Goal: Transaction & Acquisition: Purchase product/service

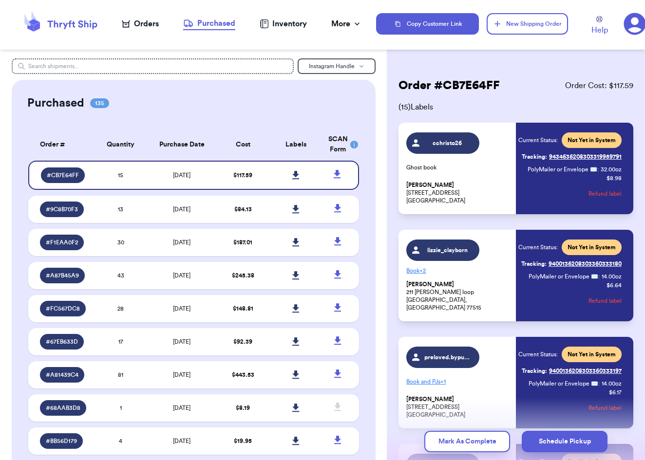
click at [145, 23] on div "Orders" at bounding box center [140, 24] width 37 height 12
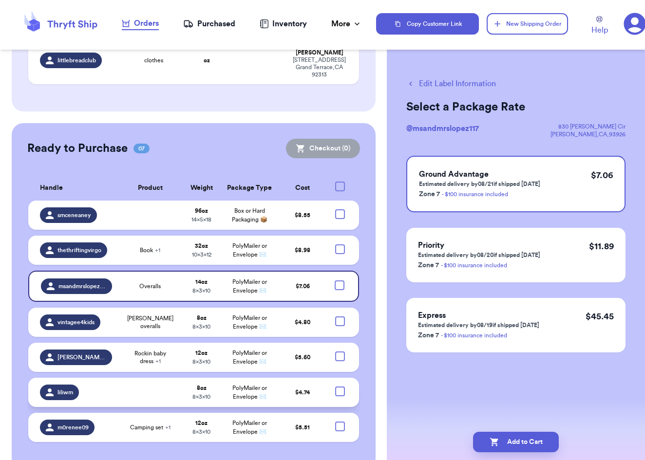
scroll to position [229, 0]
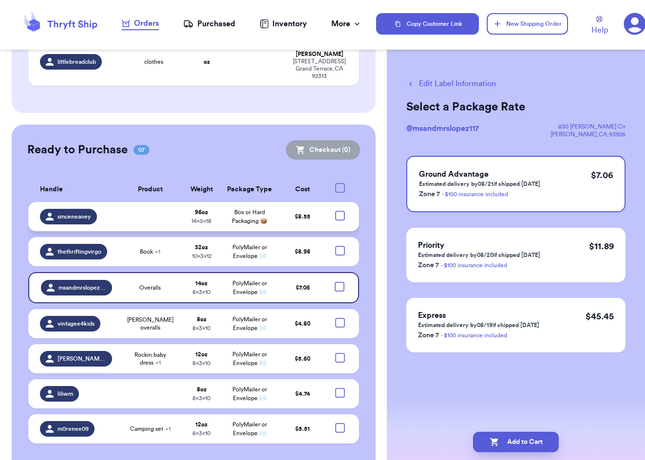
click at [341, 211] on div at bounding box center [340, 216] width 10 height 10
click at [340, 210] on input "checkbox" at bounding box center [339, 210] width 0 height 0
checkbox input "true"
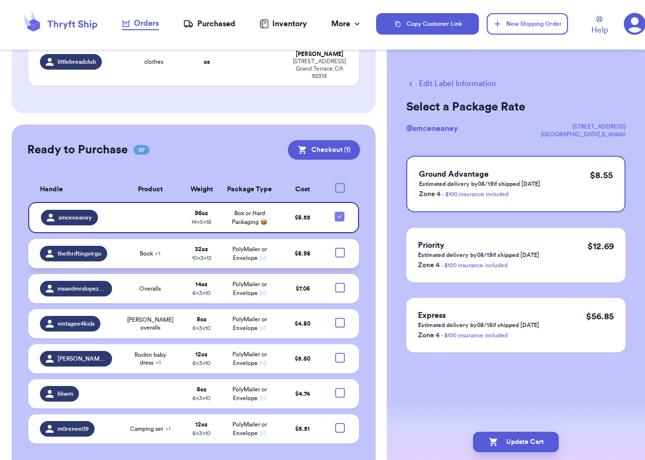
click at [339, 248] on div at bounding box center [340, 253] width 10 height 10
click at [339, 247] on input "checkbox" at bounding box center [339, 247] width 0 height 0
checkbox input "true"
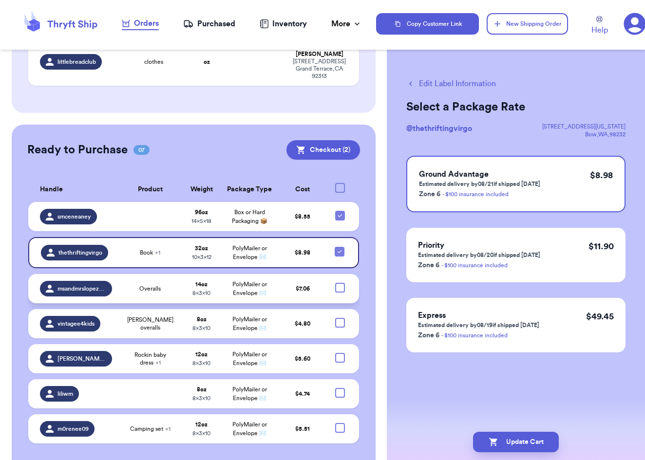
click at [337, 283] on div at bounding box center [340, 288] width 10 height 10
click at [339, 282] on input "checkbox" at bounding box center [339, 282] width 0 height 0
checkbox input "true"
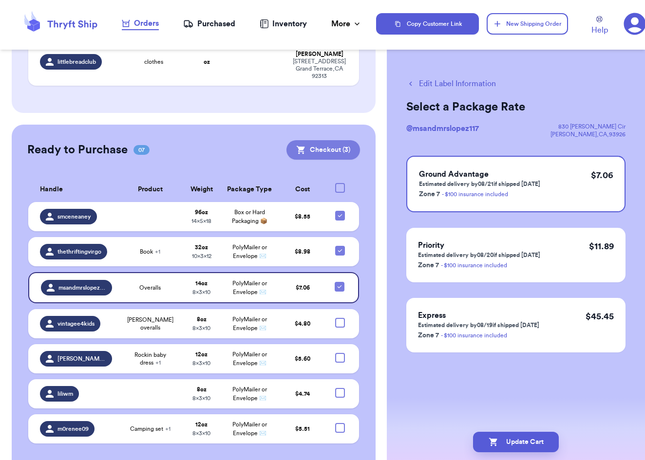
click at [334, 140] on button "Checkout ( 3 )" at bounding box center [323, 149] width 74 height 19
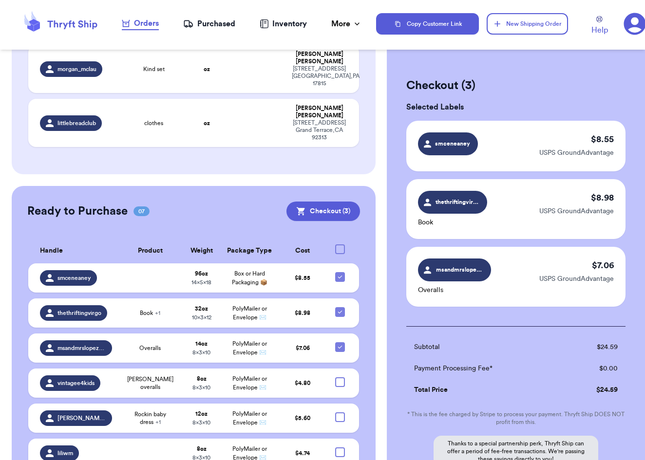
scroll to position [163, 0]
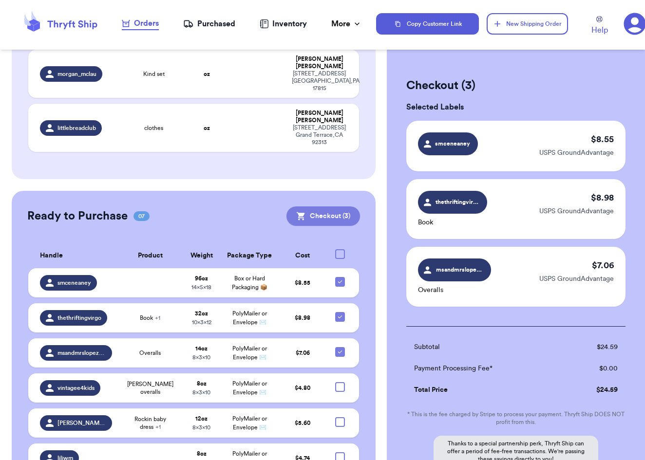
click at [339, 206] on button "Checkout ( 3 )" at bounding box center [323, 215] width 74 height 19
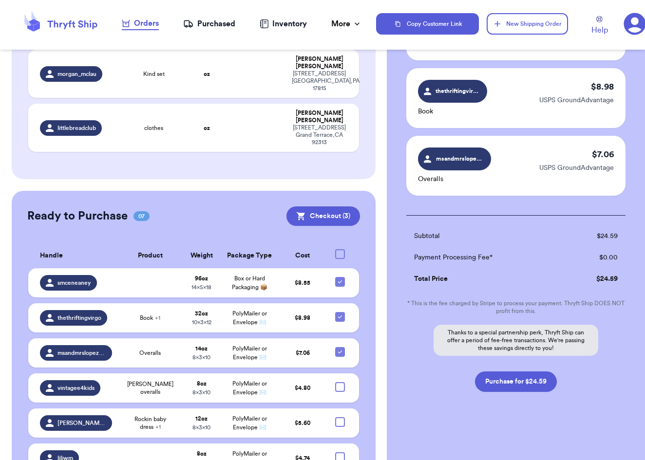
scroll to position [111, 0]
click at [505, 377] on button "Purchase for $24.59" at bounding box center [516, 381] width 82 height 20
checkbox input "false"
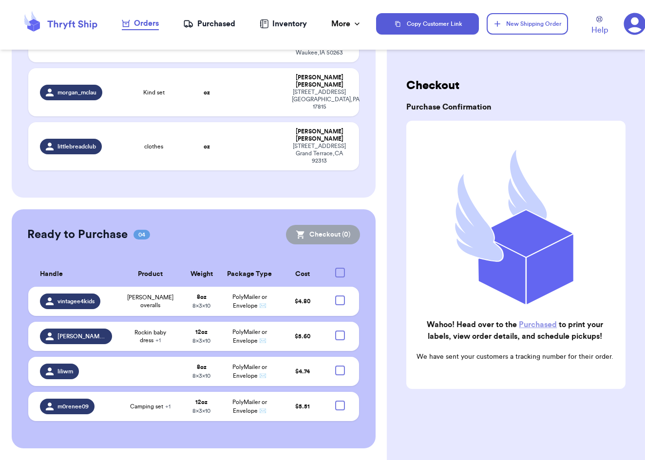
scroll to position [122, 0]
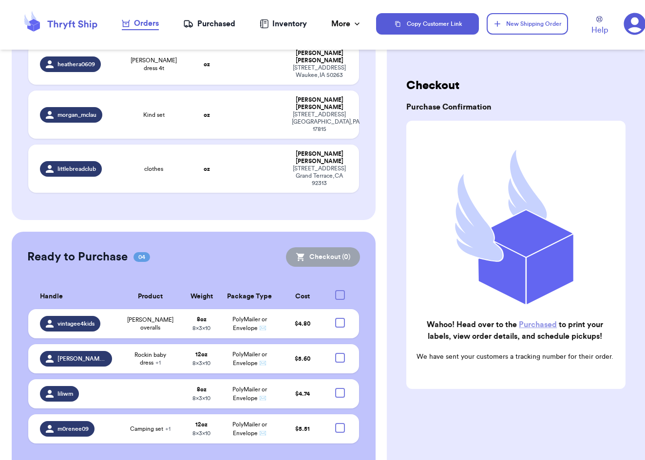
click at [214, 25] on div "Purchased" at bounding box center [209, 24] width 52 height 12
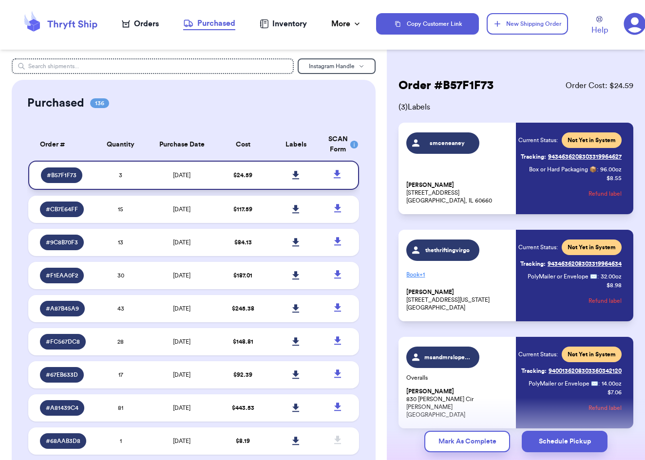
click at [292, 180] on icon at bounding box center [295, 175] width 7 height 9
